Goal: Task Accomplishment & Management: Use online tool/utility

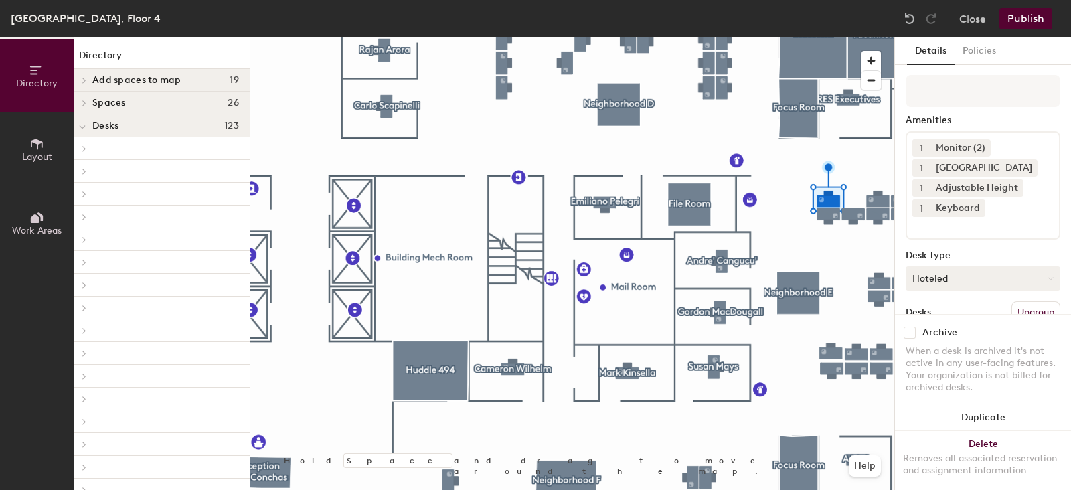
click at [931, 272] on button "Hoteled" at bounding box center [982, 278] width 155 height 24
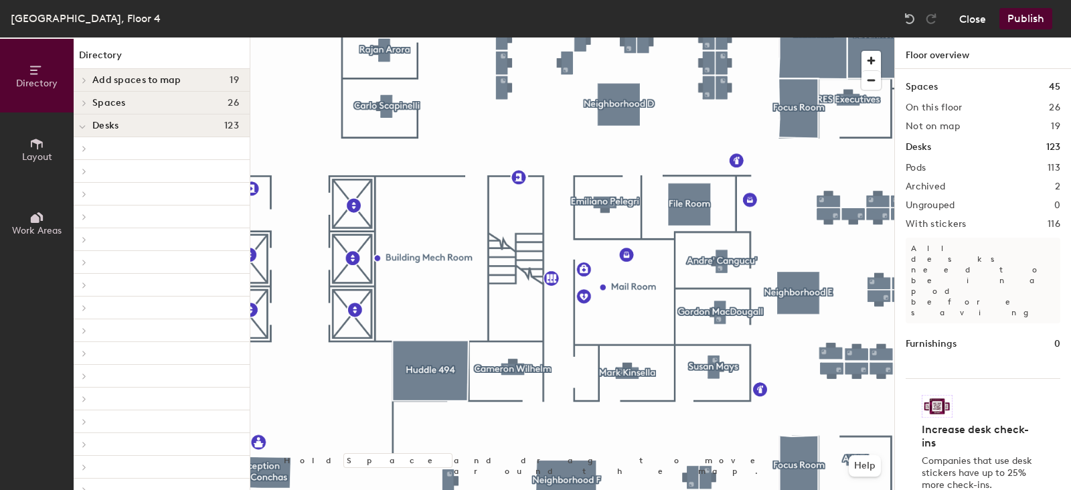
click at [978, 19] on button "Close" at bounding box center [972, 18] width 27 height 21
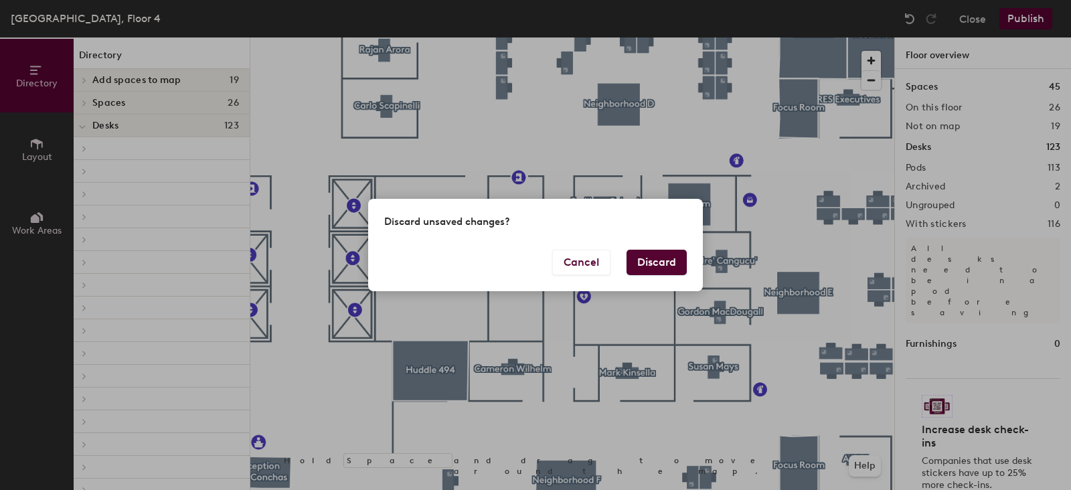
click at [660, 260] on button "Discard" at bounding box center [656, 262] width 60 height 25
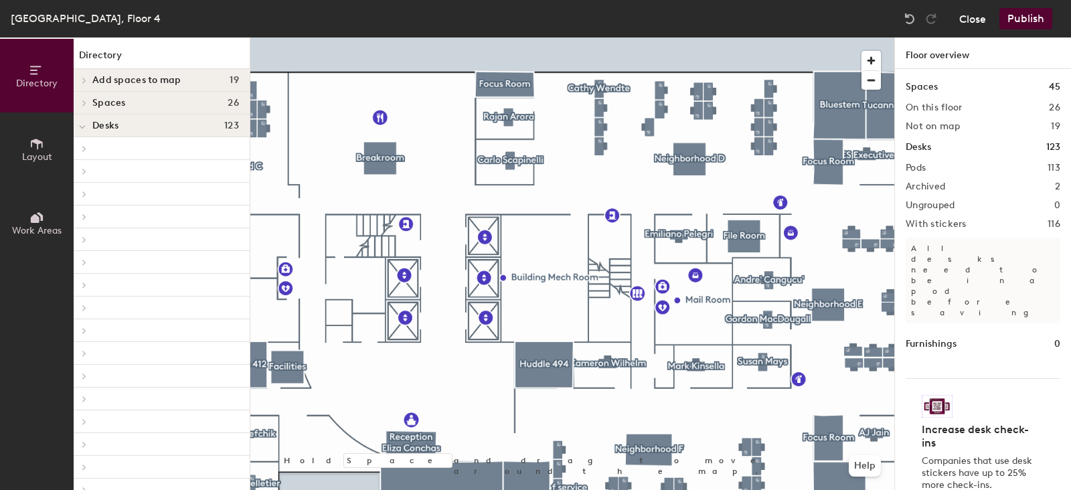
click at [980, 17] on button "Close" at bounding box center [972, 18] width 27 height 21
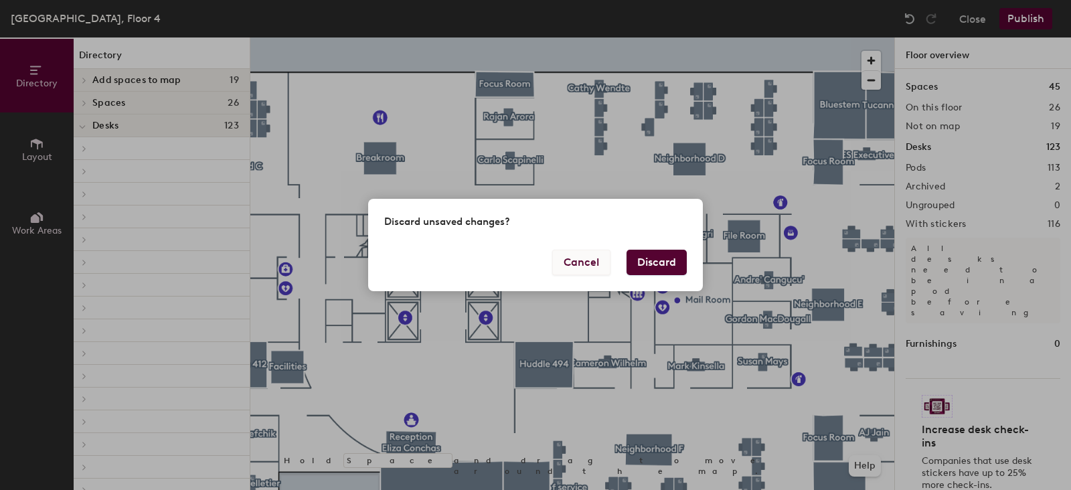
click at [573, 262] on button "Cancel" at bounding box center [581, 262] width 58 height 25
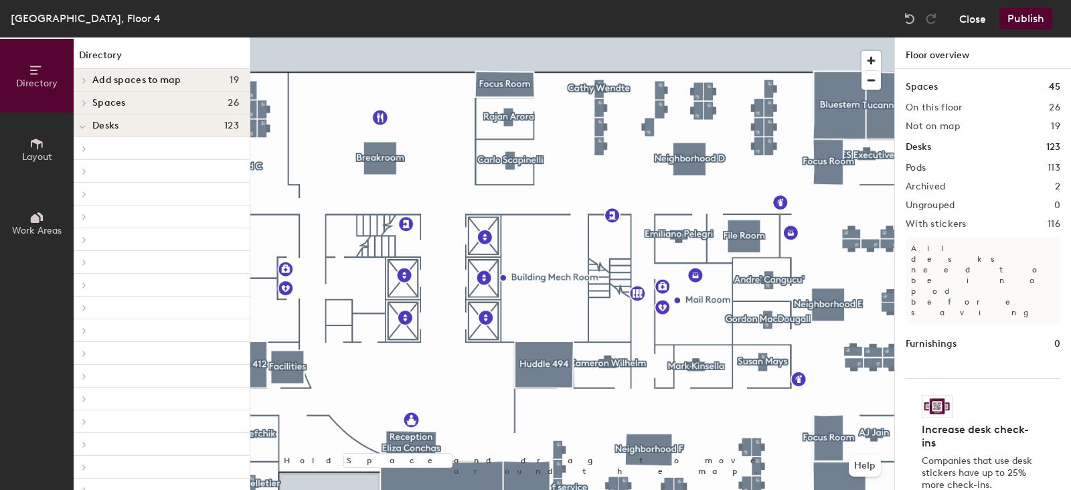
click at [962, 13] on button "Close" at bounding box center [972, 18] width 27 height 21
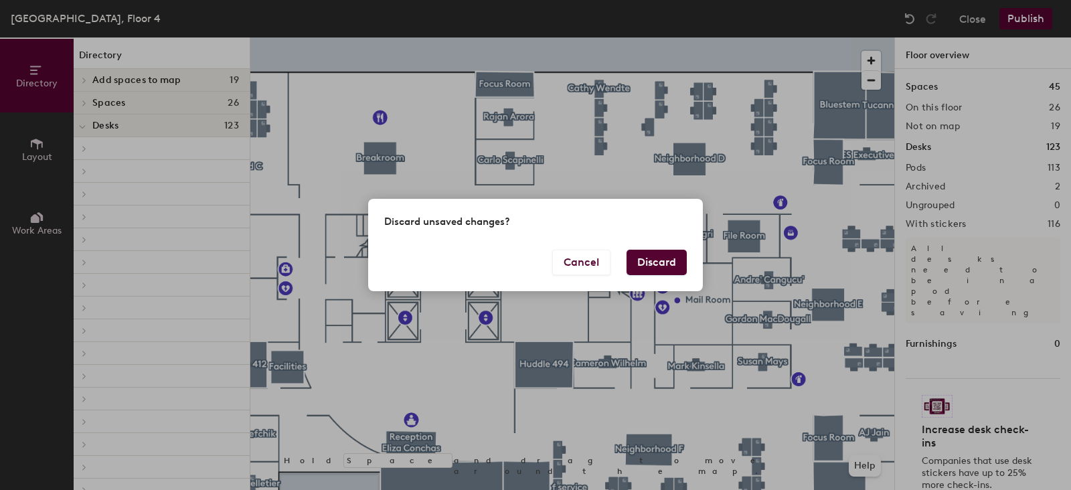
click at [663, 262] on button "Discard" at bounding box center [656, 262] width 60 height 25
